Goal: Find contact information: Find contact information

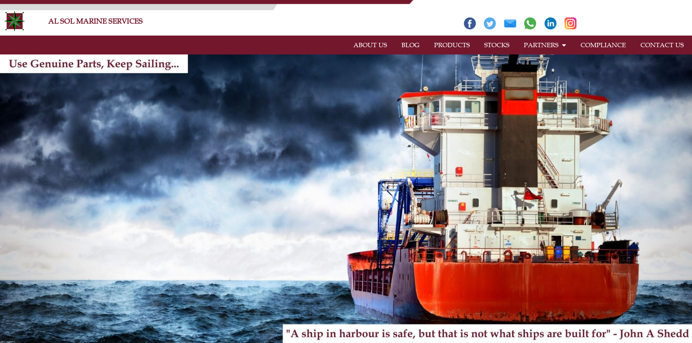
click at [454, 46] on link "PRODUCTS" at bounding box center [452, 45] width 50 height 17
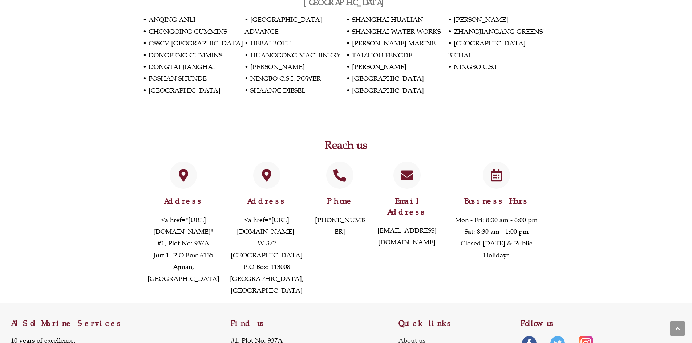
scroll to position [1562, 0]
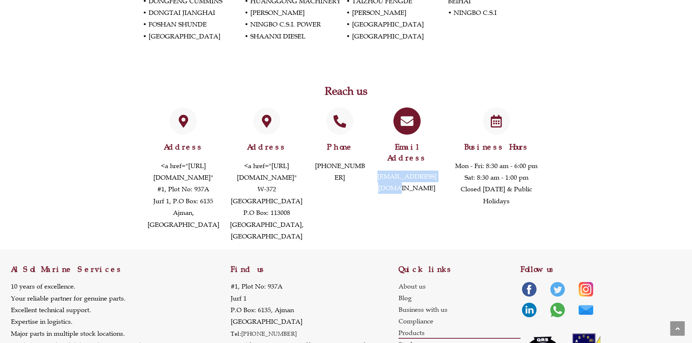
drag, startPoint x: 443, startPoint y: 126, endPoint x: 375, endPoint y: 129, distance: 68.4
click at [375, 129] on div "Email Address [EMAIL_ADDRESS][DOMAIN_NAME]" at bounding box center [407, 175] width 73 height 142
copy link "[EMAIL_ADDRESS][DOMAIN_NAME]"
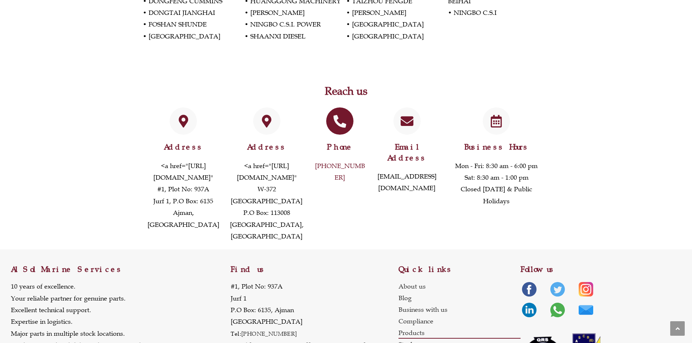
drag, startPoint x: 363, startPoint y: 126, endPoint x: 317, endPoint y: 126, distance: 45.8
click at [317, 160] on p "[PHONE_NUMBER]" at bounding box center [340, 172] width 54 height 24
copy link "[PHONE_NUMBER]"
